Goal: Information Seeking & Learning: Learn about a topic

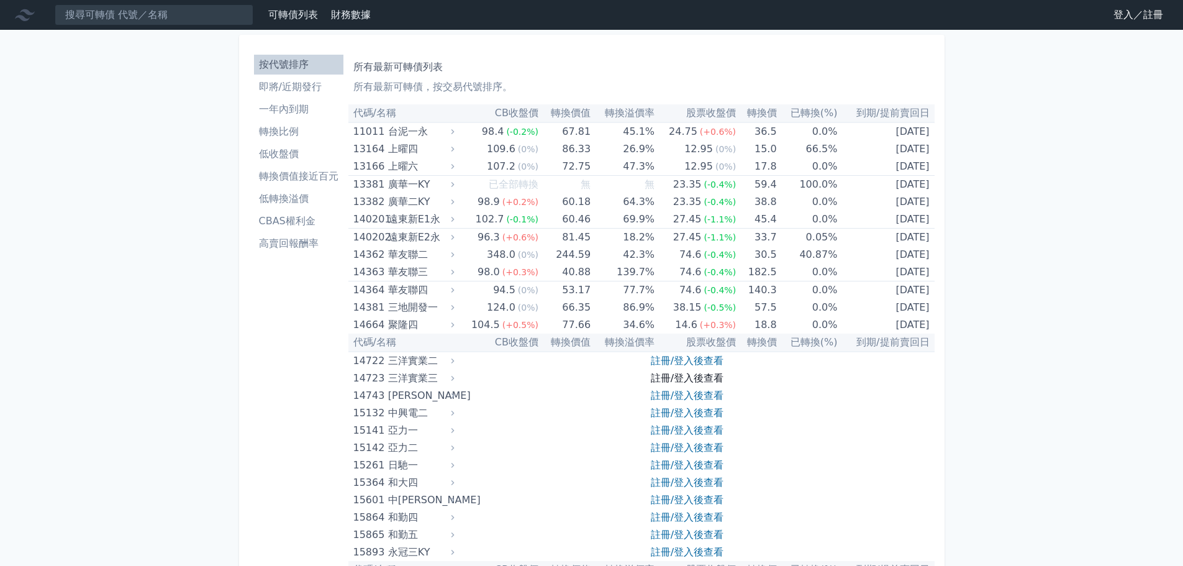
click at [633, 324] on link "註冊/登入後查看" at bounding box center [687, 378] width 73 height 12
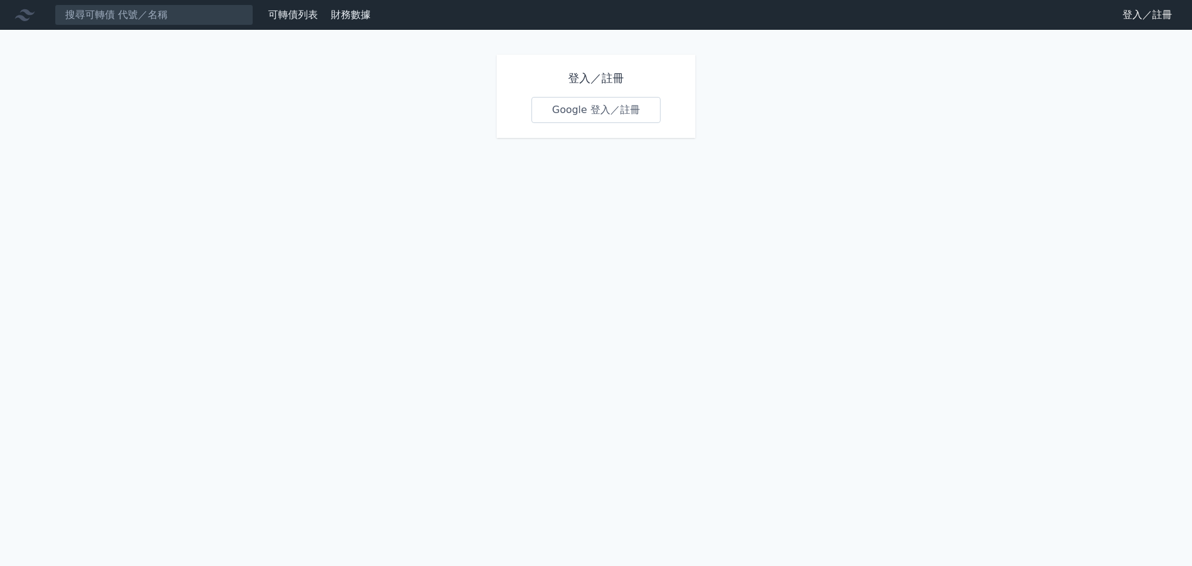
click at [576, 106] on link "Google 登入／註冊" at bounding box center [596, 110] width 129 height 26
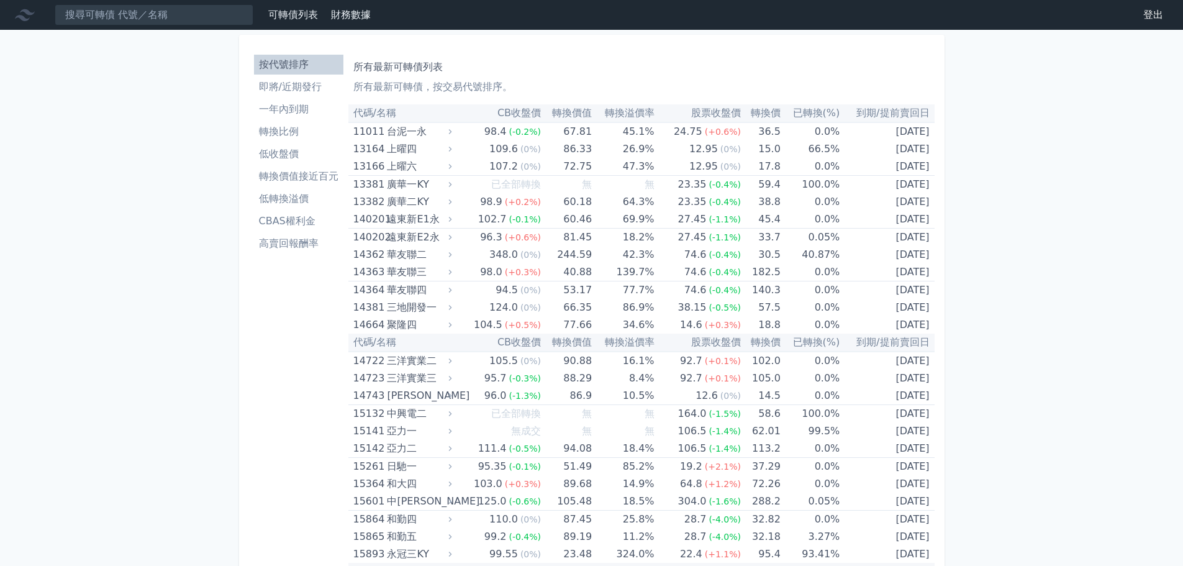
click at [325, 222] on li "CBAS權利金" at bounding box center [298, 221] width 89 height 15
